Goal: Task Accomplishment & Management: Complete application form

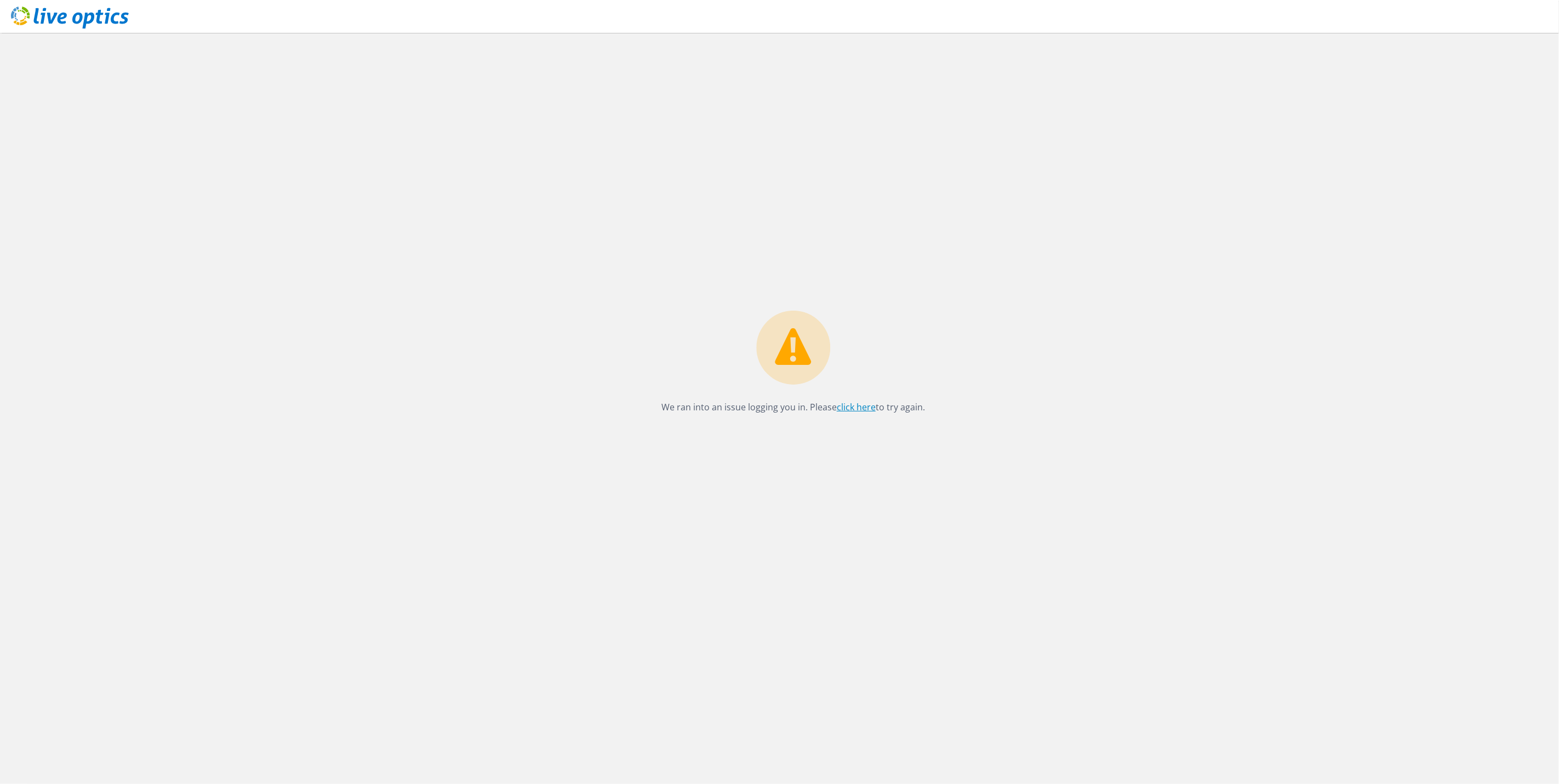
click at [854, 403] on link "click here" at bounding box center [857, 407] width 39 height 12
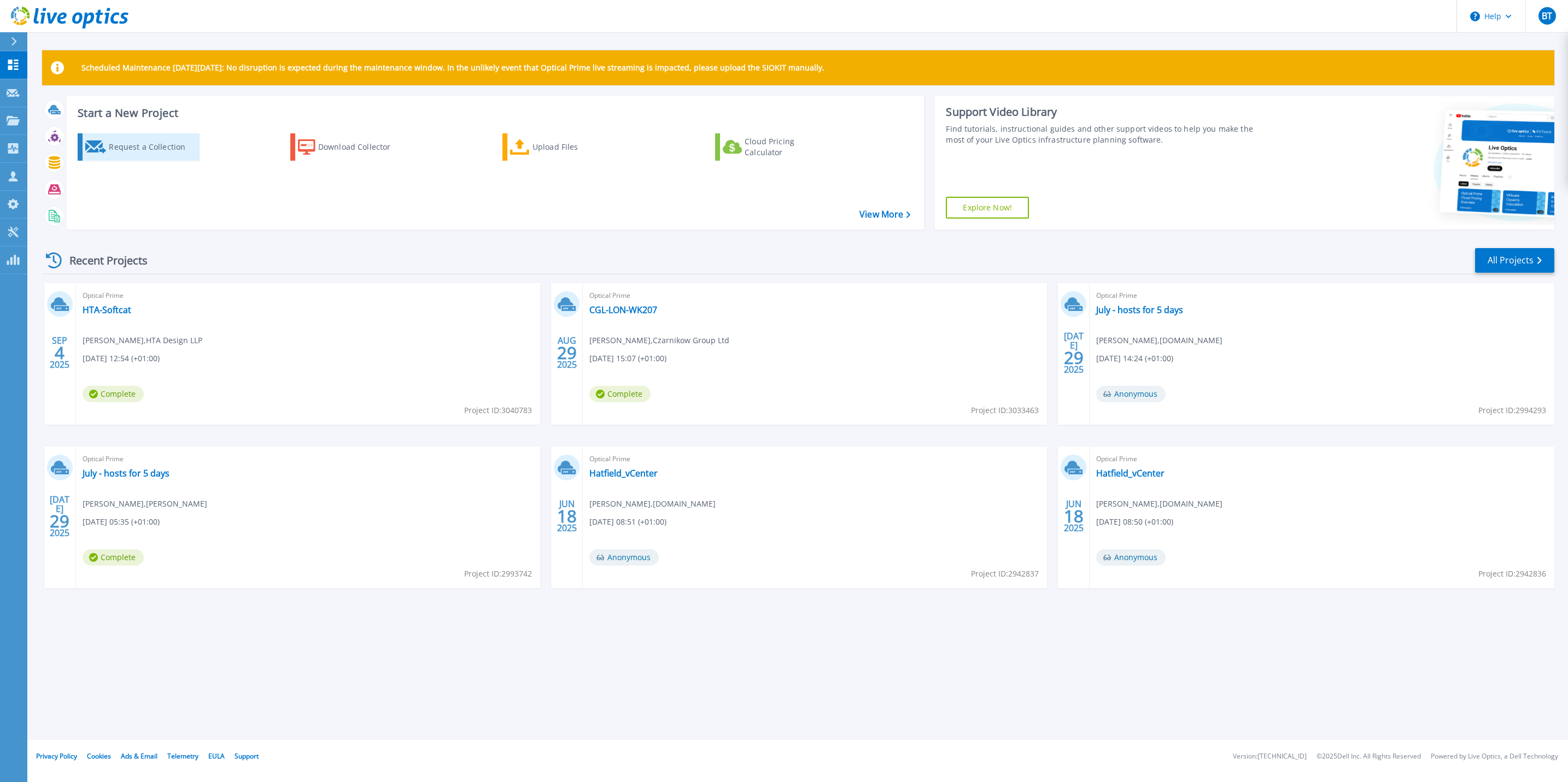
click at [128, 153] on div "Request a Collection" at bounding box center [153, 147] width 88 height 22
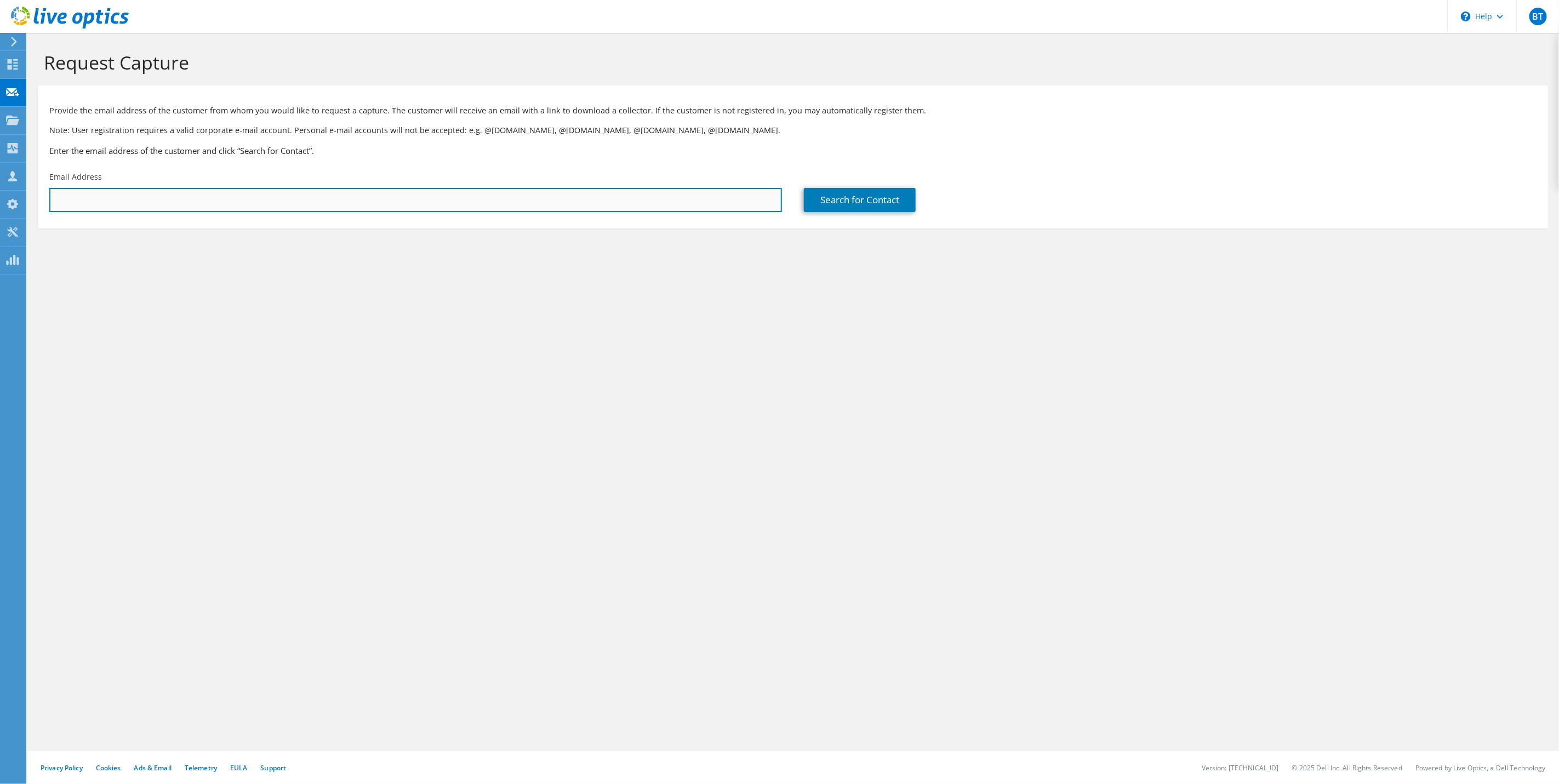
click at [358, 204] on input "text" at bounding box center [416, 200] width 733 height 24
paste input "C.Mitchell@WhiteandCompany.co.uk"
type input "C.Mitchell@WhiteandCompany.co.uk"
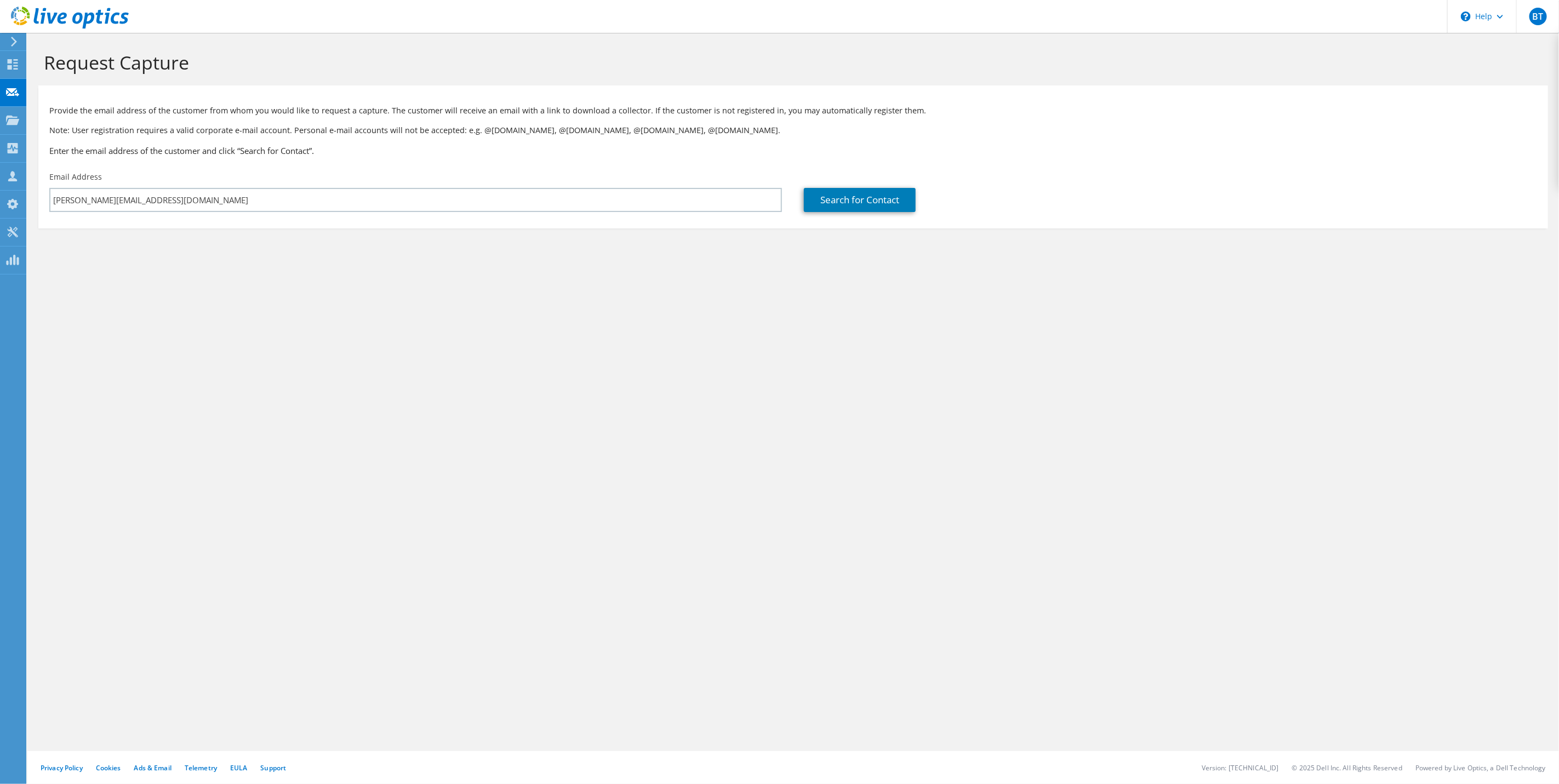
click at [658, 276] on section "Request Capture Provide the email address of the customer from whom you would l…" at bounding box center [793, 158] width 1532 height 250
click at [850, 206] on link "Search for Contact" at bounding box center [860, 200] width 112 height 24
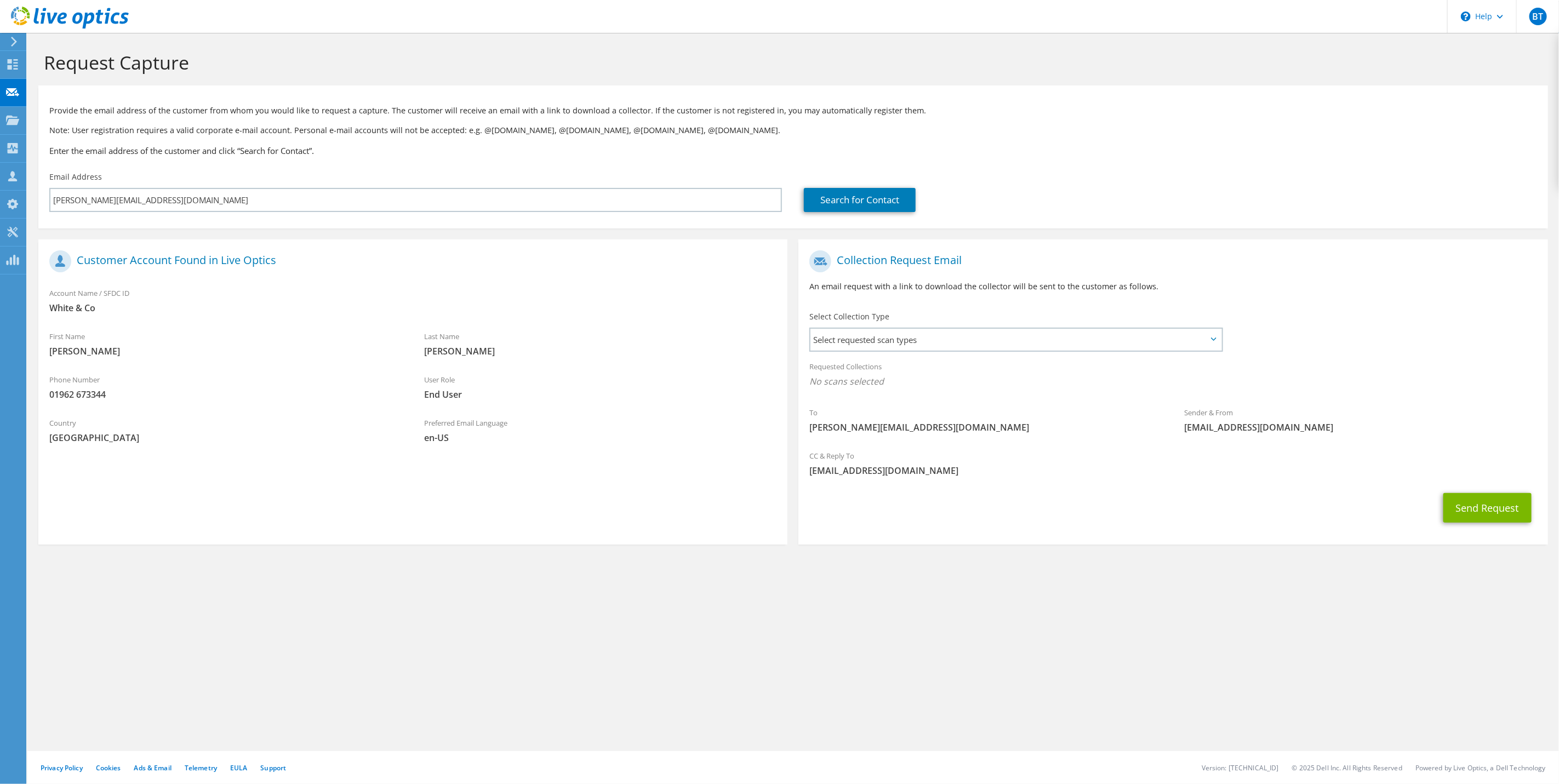
click at [941, 352] on div "Select Collection Type Select requested scan types Server Virtualization Optica…" at bounding box center [1017, 330] width 437 height 49
click at [941, 326] on div "Select Collection Type Select requested scan types Server Virtualization Optica…" at bounding box center [1017, 330] width 416 height 38
click at [942, 341] on span "Select requested scan types" at bounding box center [1016, 340] width 411 height 22
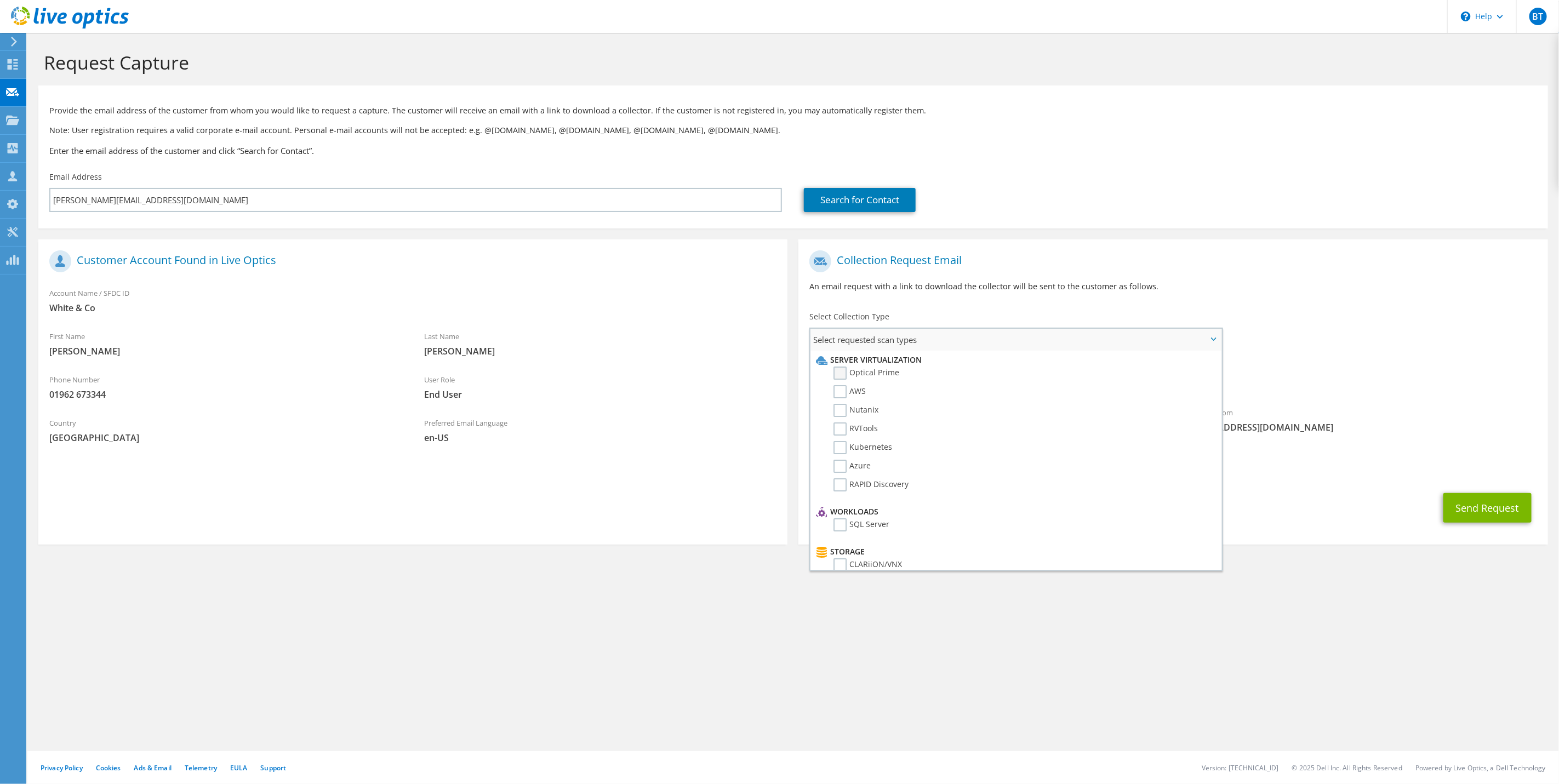
click at [843, 372] on label "Optical Prime" at bounding box center [866, 373] width 66 height 13
click at [0, 0] on input "Optical Prime" at bounding box center [0, 0] width 0 height 0
click at [1340, 355] on div "Requested Collections No scans selected Optical Prime" at bounding box center [1173, 377] width 749 height 44
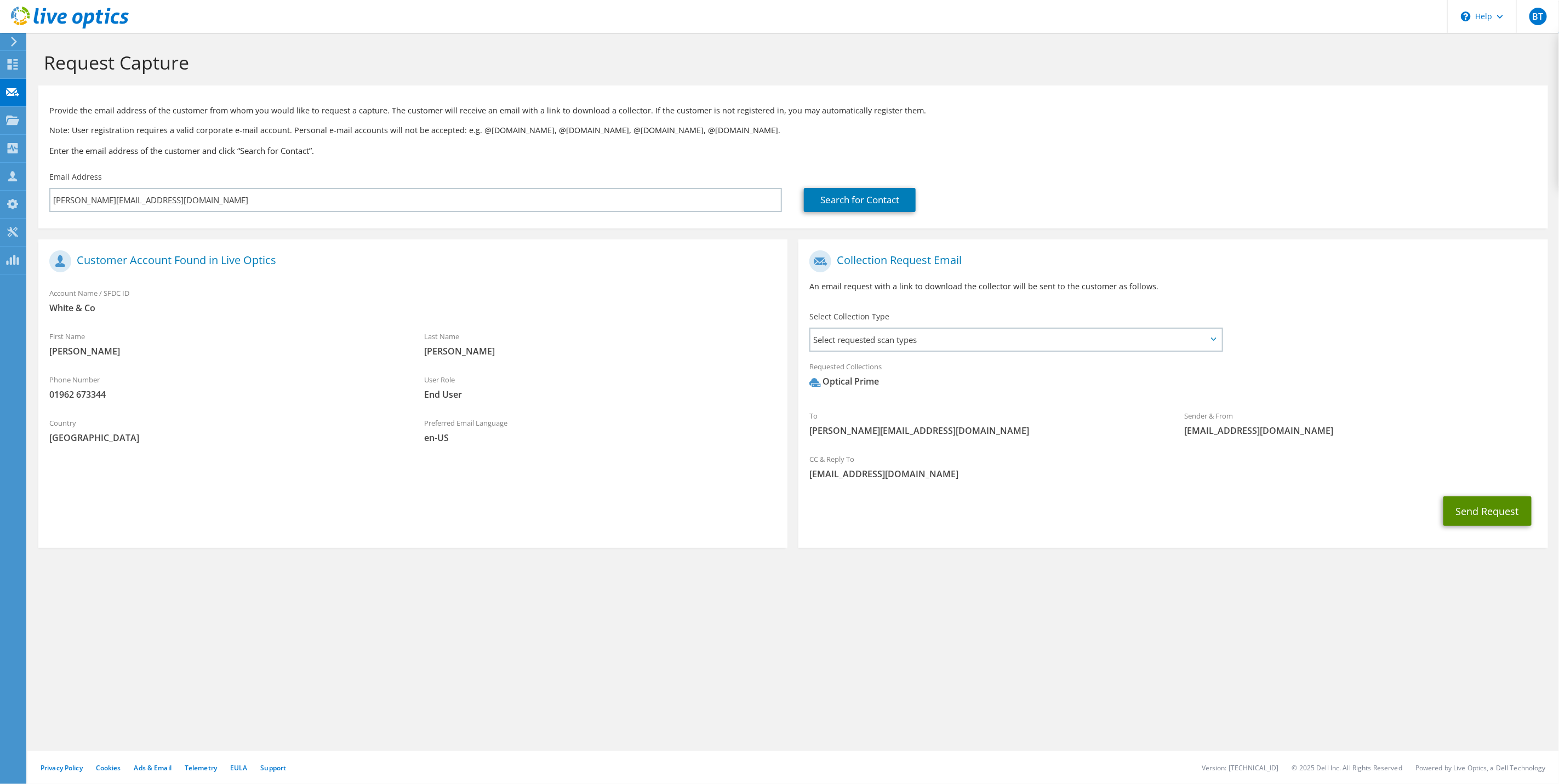
click at [1456, 506] on button "Send Request" at bounding box center [1488, 511] width 88 height 30
